Goal: Entertainment & Leisure: Consume media (video, audio)

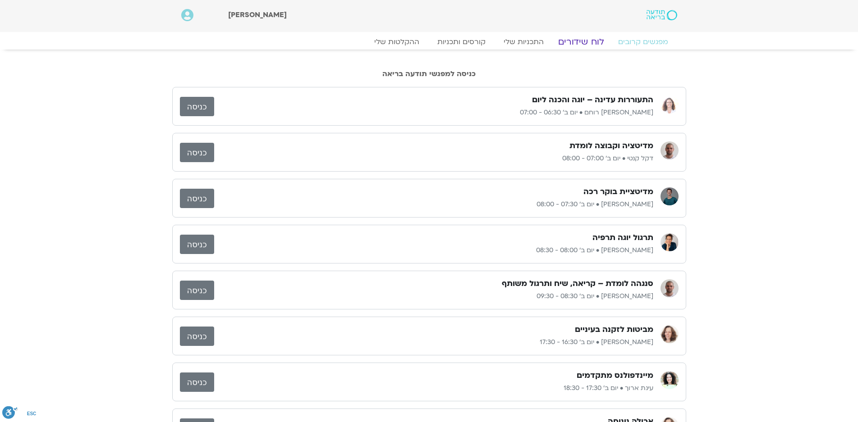
drag, startPoint x: 583, startPoint y: 43, endPoint x: 570, endPoint y: 29, distance: 19.1
click at [583, 43] on link "לוח שידורים" at bounding box center [581, 42] width 68 height 11
click at [582, 41] on link "לוח שידורים" at bounding box center [581, 42] width 68 height 11
click at [202, 151] on link "כניסה" at bounding box center [197, 152] width 34 height 19
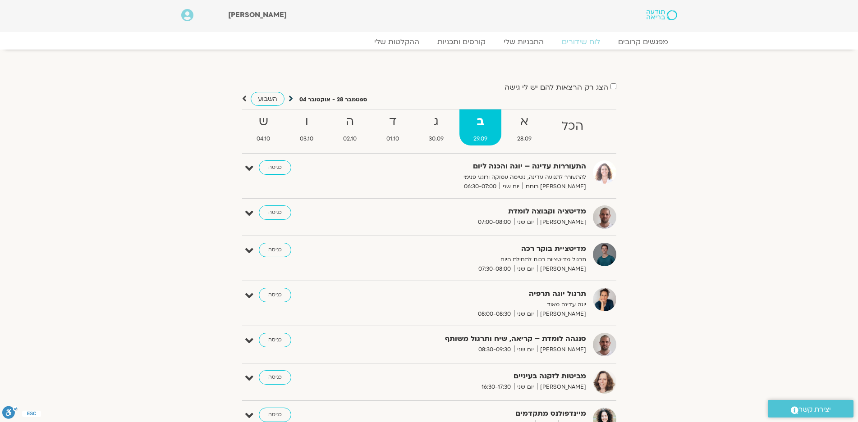
click at [291, 100] on icon at bounding box center [290, 98] width 5 height 9
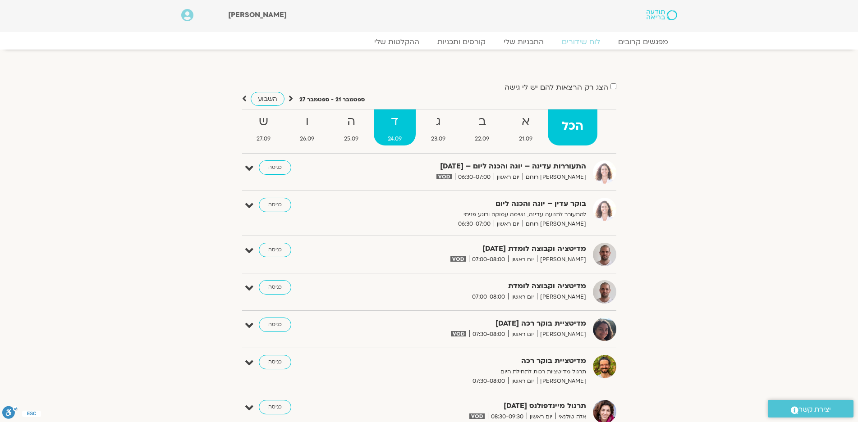
click at [397, 129] on strong "ד" at bounding box center [394, 122] width 41 height 20
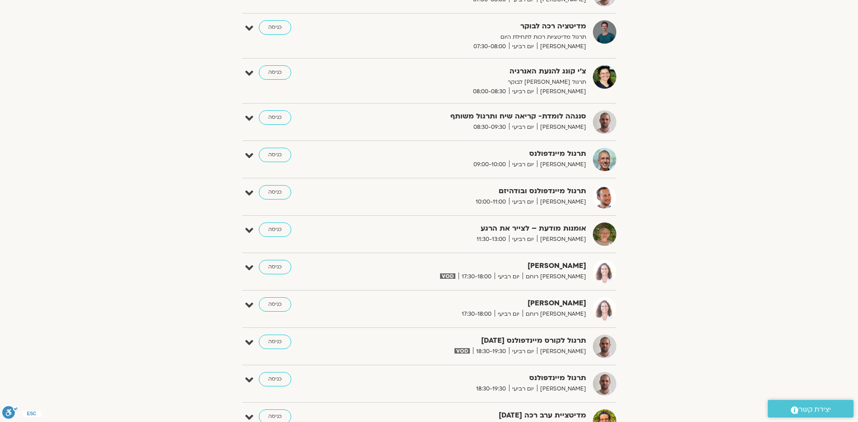
scroll to position [315, 0]
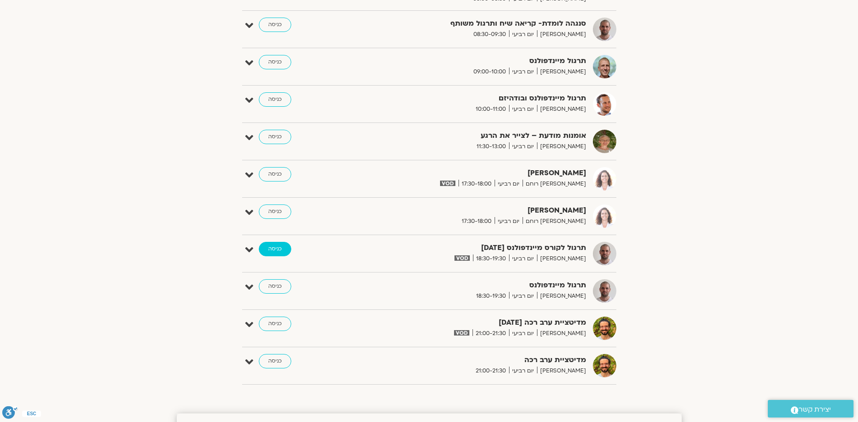
click at [277, 247] on link "כניסה" at bounding box center [275, 249] width 32 height 14
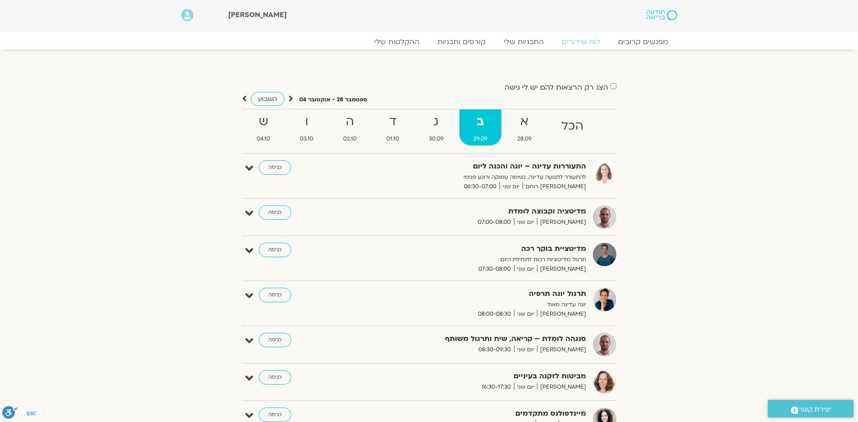
click at [290, 97] on icon at bounding box center [290, 98] width 5 height 9
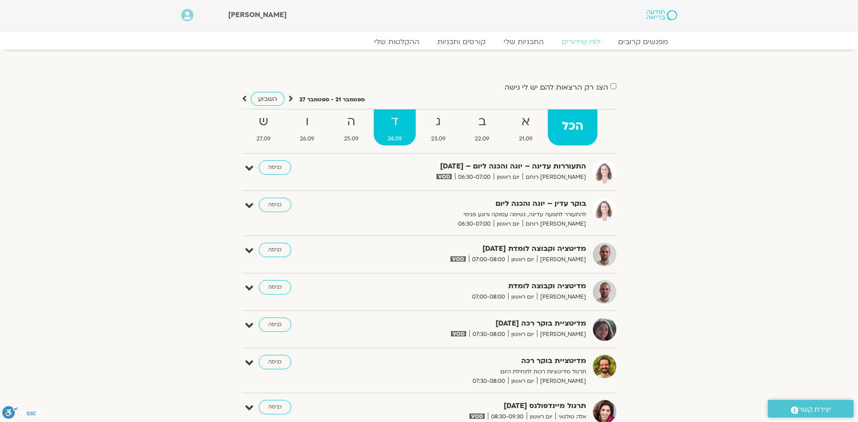
click at [395, 124] on strong "ד" at bounding box center [394, 122] width 41 height 20
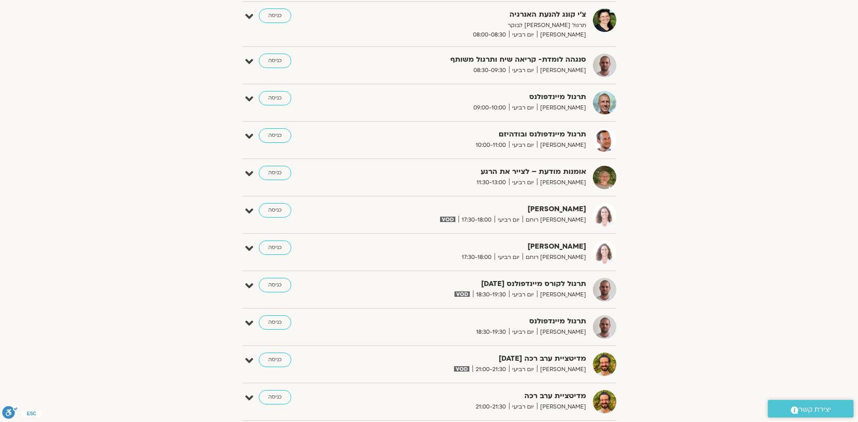
scroll to position [361, 0]
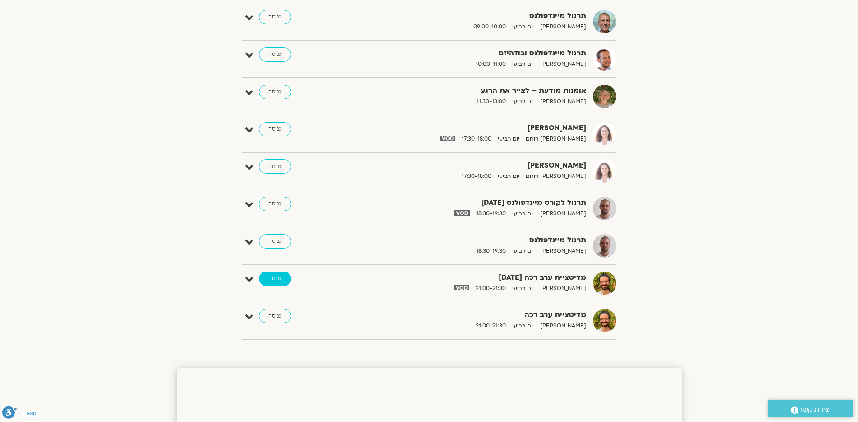
click at [274, 279] on link "כניסה" at bounding box center [275, 279] width 32 height 14
